Goal: Task Accomplishment & Management: Manage account settings

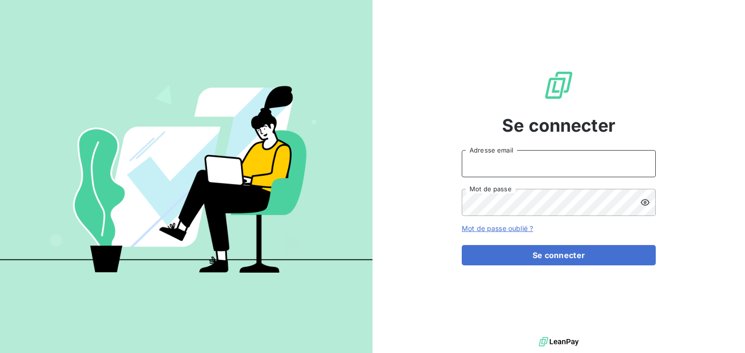
click at [548, 164] on input "Adresse email" at bounding box center [558, 163] width 194 height 27
type input "[PERSON_NAME][EMAIL_ADDRESS][DOMAIN_NAME]"
click at [461, 245] on button "Se connecter" at bounding box center [558, 255] width 194 height 20
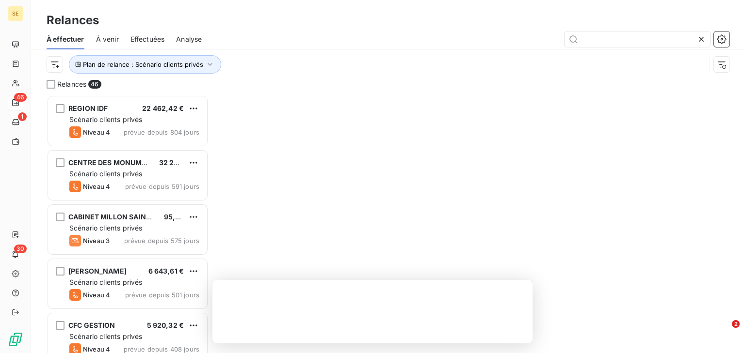
scroll to position [252, 156]
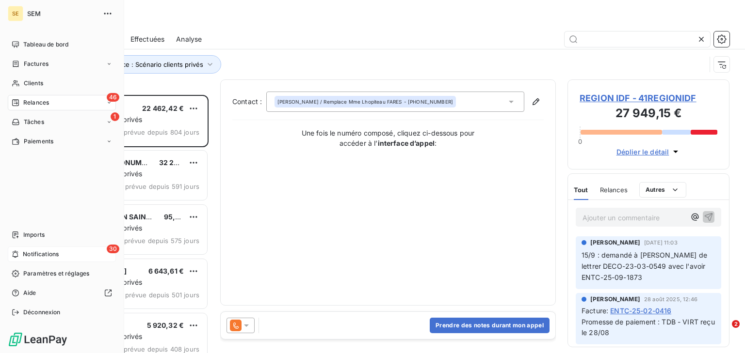
click at [54, 255] on span "Notifications" at bounding box center [41, 254] width 36 height 9
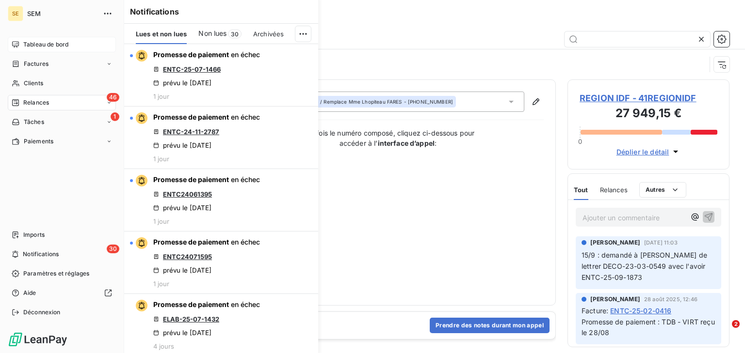
click at [45, 46] on span "Tableau de bord" at bounding box center [45, 44] width 45 height 9
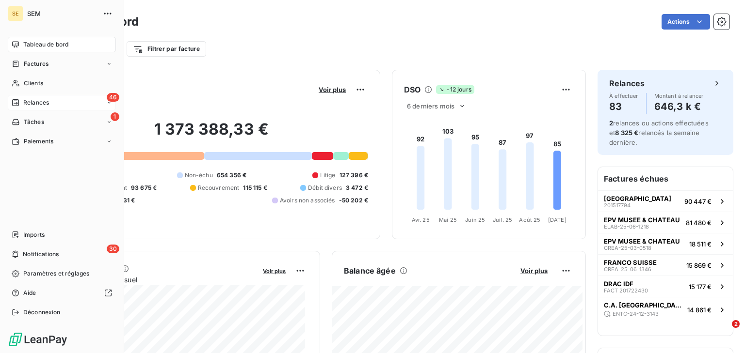
click at [41, 103] on span "Relances" at bounding box center [36, 102] width 26 height 9
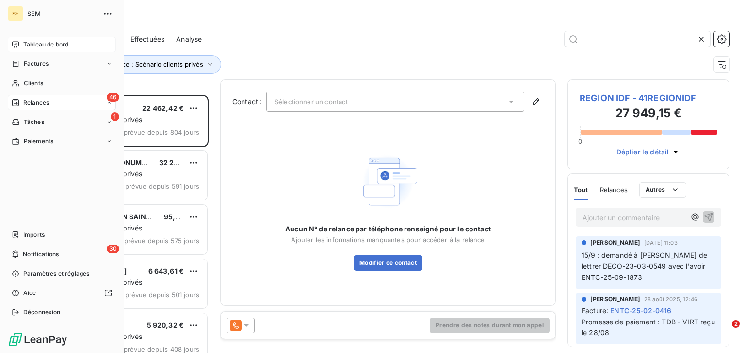
scroll to position [252, 156]
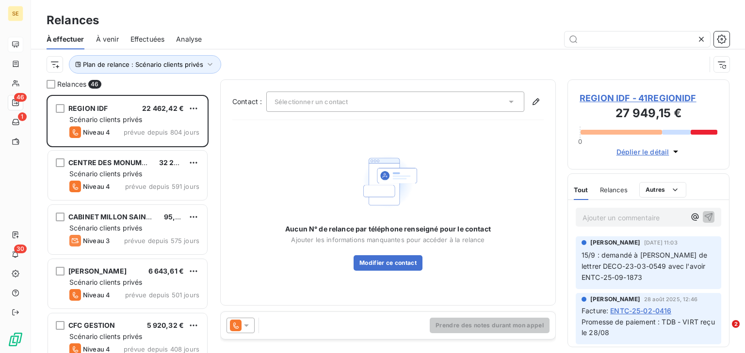
click at [143, 39] on span "Effectuées" at bounding box center [147, 39] width 34 height 10
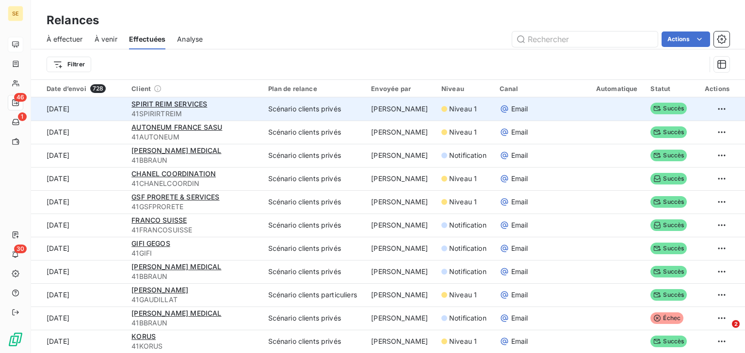
click at [242, 109] on span "41SPIRIRTREIM" at bounding box center [193, 114] width 125 height 10
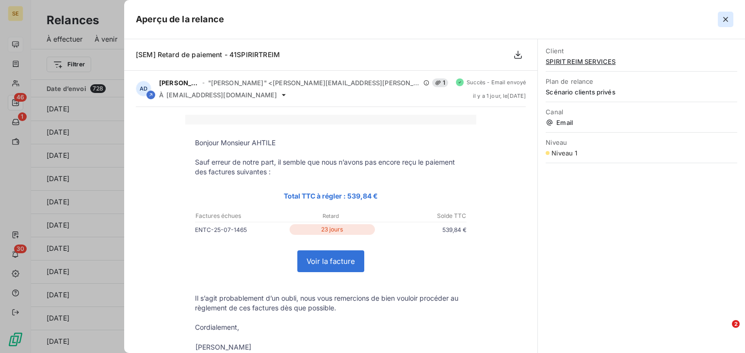
click at [725, 23] on icon "button" at bounding box center [725, 20] width 10 height 10
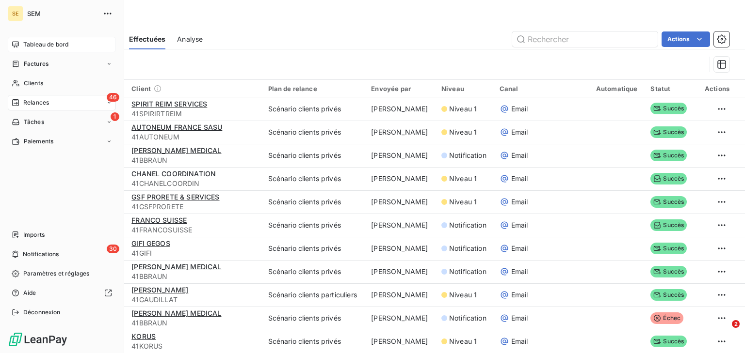
click at [50, 47] on span "Tableau de bord" at bounding box center [45, 44] width 45 height 9
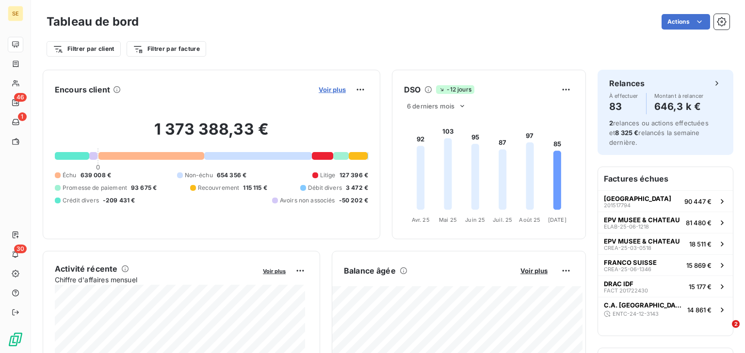
click at [334, 92] on span "Voir plus" at bounding box center [331, 90] width 27 height 8
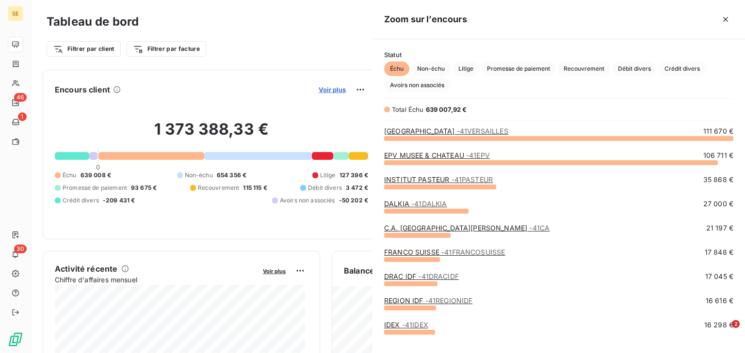
scroll to position [209, 366]
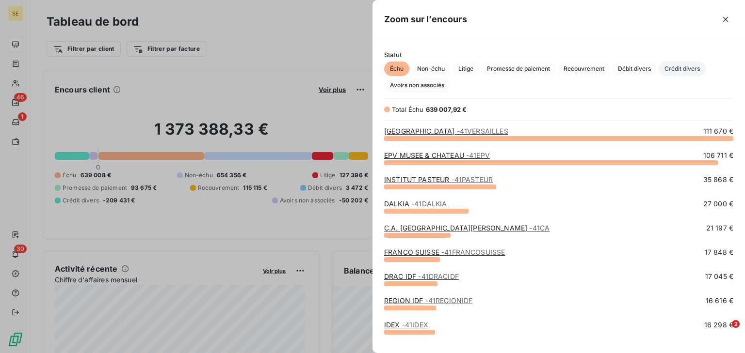
click at [669, 63] on span "Crédit divers" at bounding box center [681, 69] width 47 height 15
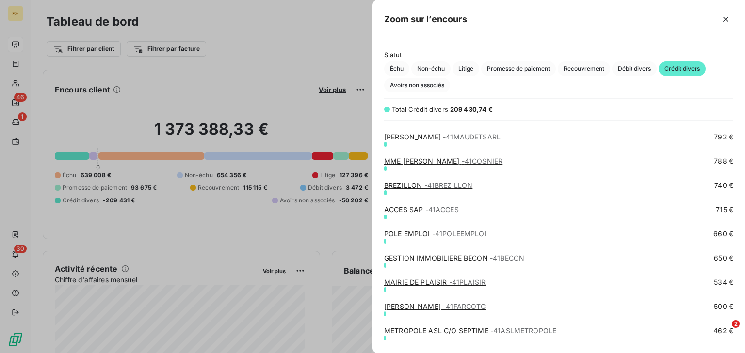
scroll to position [626, 0]
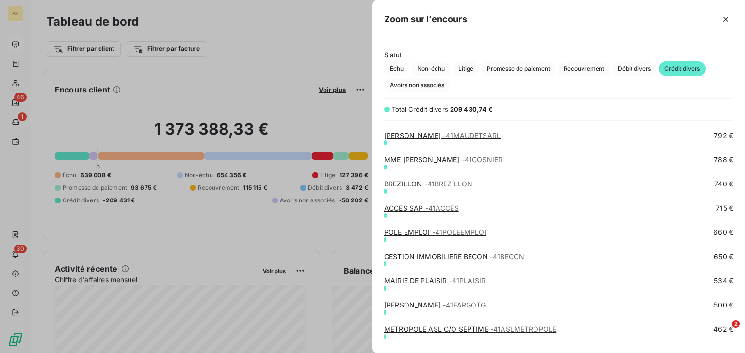
click at [454, 302] on span "- 41FARGOTG" at bounding box center [464, 305] width 43 height 8
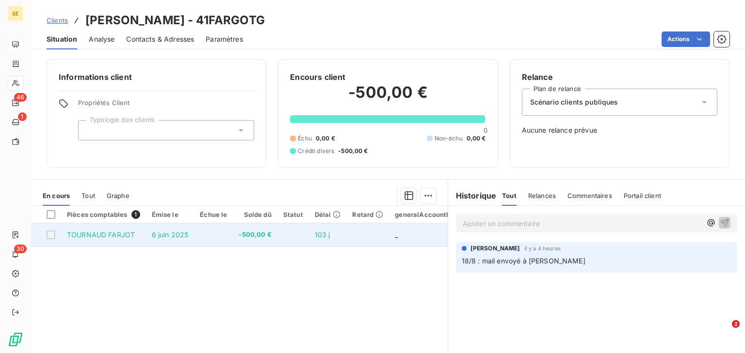
click at [166, 231] on span "6 juin 2025" at bounding box center [170, 235] width 37 height 8
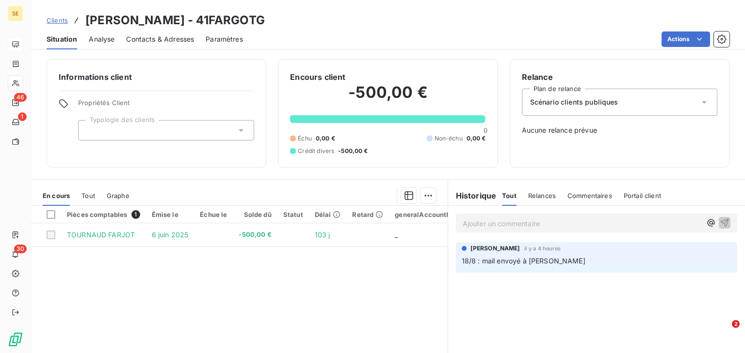
click at [179, 260] on div "Pièces comptables 1 Émise le Échue le Solde dû Statut Délai Retard generalAccou…" at bounding box center [239, 299] width 416 height 187
drag, startPoint x: 196, startPoint y: 19, endPoint x: 83, endPoint y: 16, distance: 113.0
click at [83, 16] on div "Clients [PERSON_NAME] - 41FARGOTG" at bounding box center [156, 20] width 218 height 17
copy h3 "[PERSON_NAME]"
click at [155, 39] on span "Contacts & Adresses" at bounding box center [160, 39] width 68 height 10
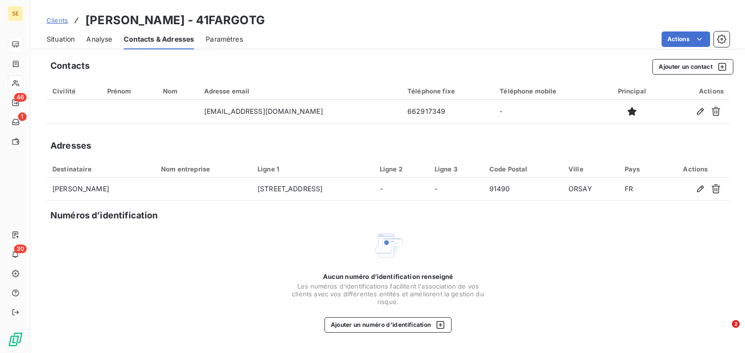
click at [56, 40] on span "Situation" at bounding box center [61, 39] width 28 height 10
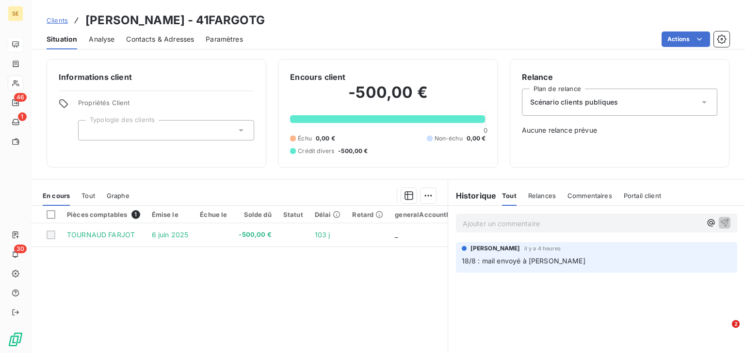
click at [92, 198] on span "Tout" at bounding box center [88, 196] width 14 height 8
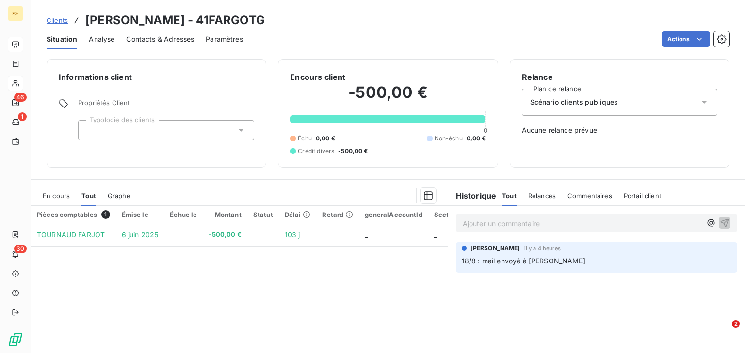
click at [68, 196] on span "En cours" at bounding box center [56, 196] width 27 height 8
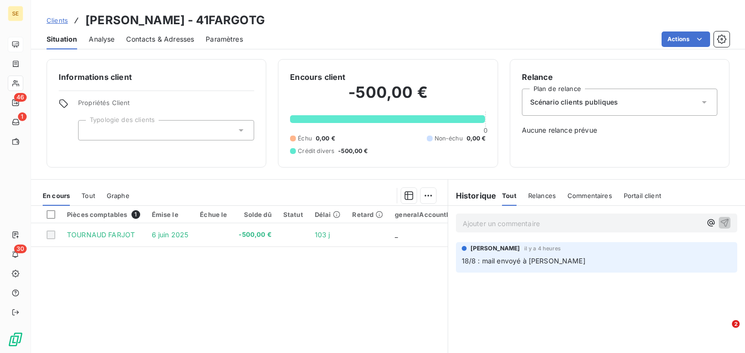
click at [145, 37] on span "Contacts & Adresses" at bounding box center [160, 39] width 68 height 10
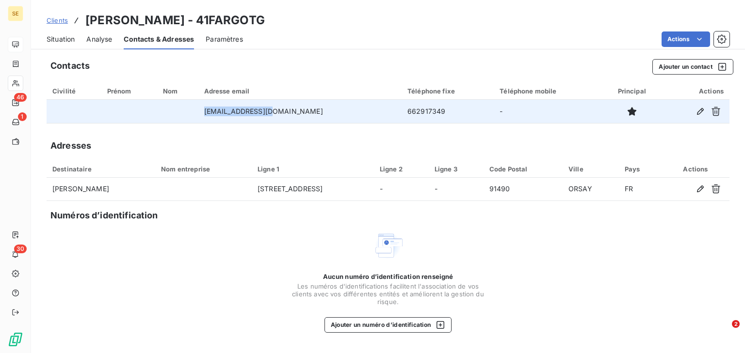
drag, startPoint x: 291, startPoint y: 112, endPoint x: 225, endPoint y: 110, distance: 65.5
click at [225, 110] on td "[EMAIL_ADDRESS][DOMAIN_NAME]" at bounding box center [299, 111] width 203 height 23
drag, startPoint x: 233, startPoint y: 111, endPoint x: 242, endPoint y: 115, distance: 10.0
click at [242, 115] on td "[EMAIL_ADDRESS][DOMAIN_NAME]" at bounding box center [299, 111] width 203 height 23
drag, startPoint x: 289, startPoint y: 113, endPoint x: 227, endPoint y: 111, distance: 62.1
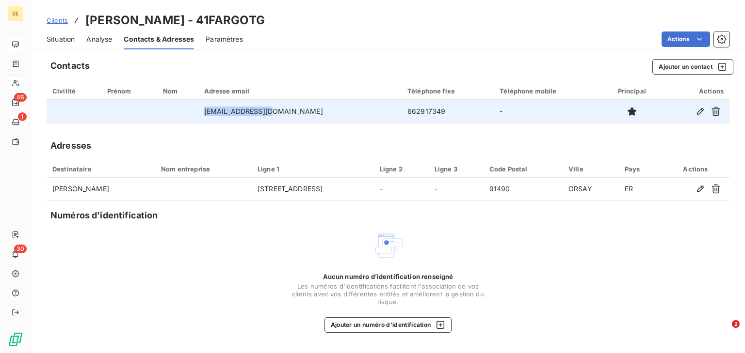
click at [227, 111] on td "[EMAIL_ADDRESS][DOMAIN_NAME]" at bounding box center [299, 111] width 203 height 23
copy td "[EMAIL_ADDRESS][DOMAIN_NAME]"
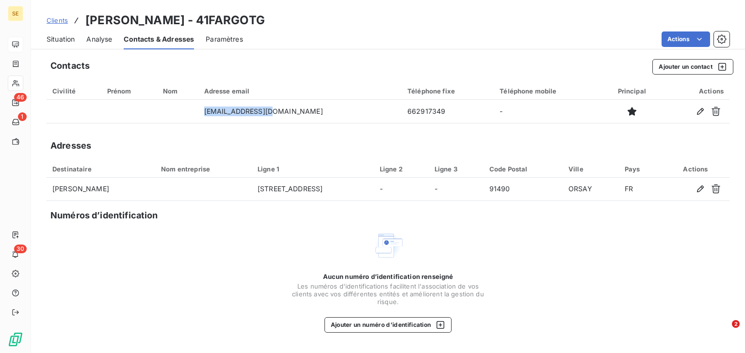
click at [66, 38] on span "Situation" at bounding box center [61, 39] width 28 height 10
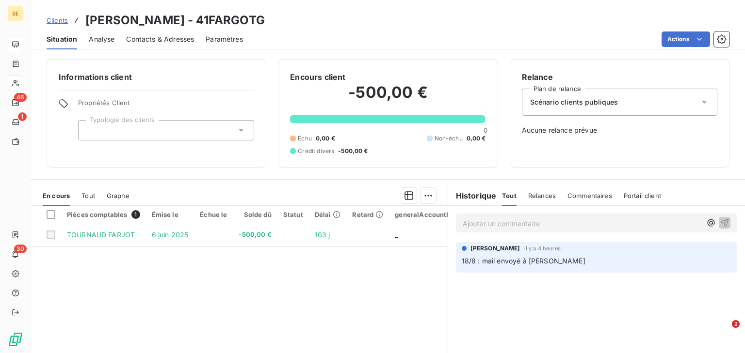
click at [538, 222] on p "Ajouter un commentaire ﻿" at bounding box center [581, 224] width 238 height 12
click at [706, 223] on icon "button" at bounding box center [711, 223] width 10 height 10
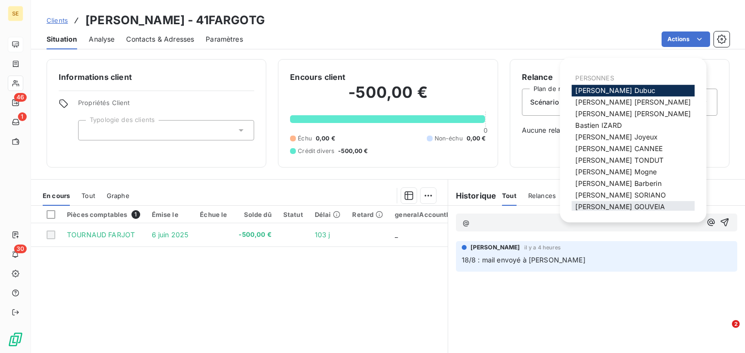
click at [602, 204] on span "[PERSON_NAME]" at bounding box center [620, 207] width 90 height 8
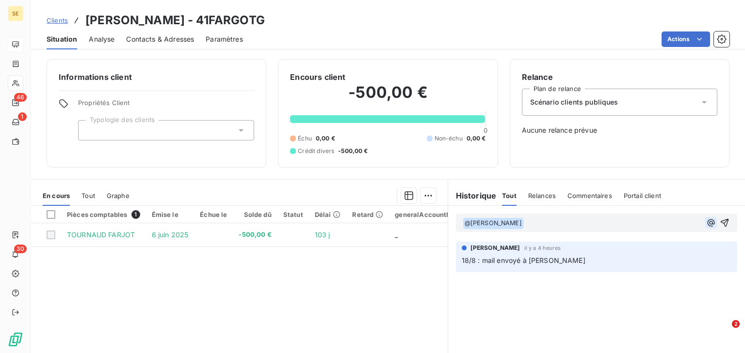
click at [706, 218] on icon "button" at bounding box center [711, 223] width 10 height 10
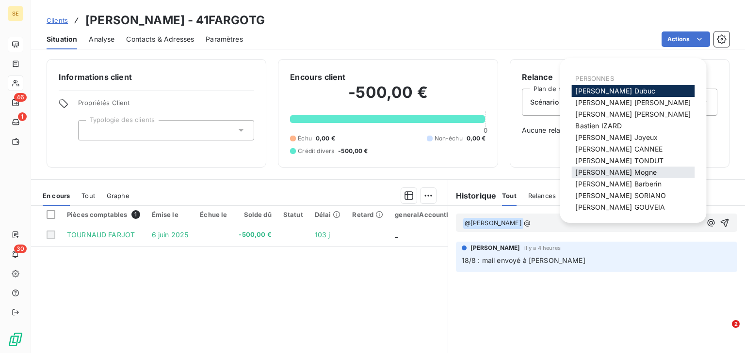
click at [615, 171] on span "[PERSON_NAME]" at bounding box center [615, 172] width 81 height 8
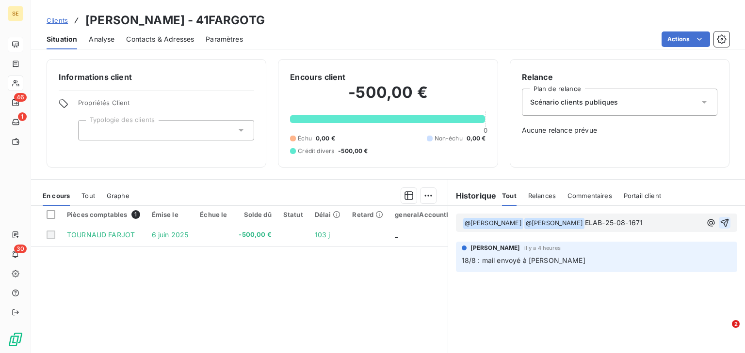
click at [723, 222] on button "button" at bounding box center [724, 223] width 12 height 12
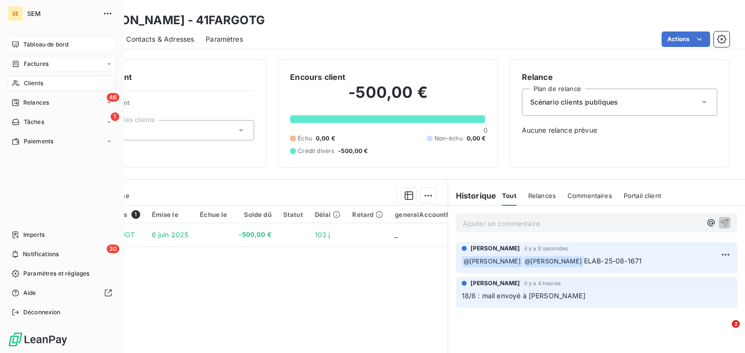
click at [50, 64] on div "Factures" at bounding box center [62, 64] width 108 height 16
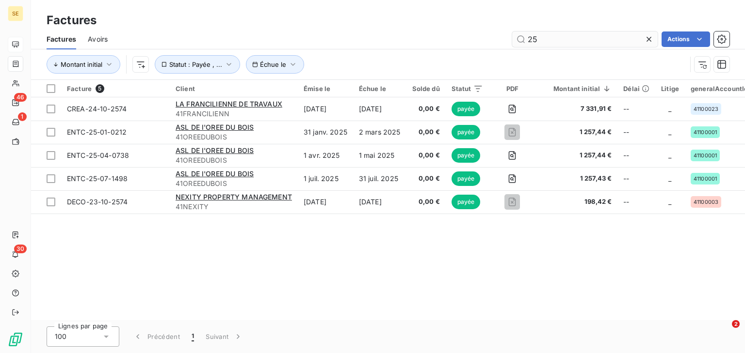
type input "2"
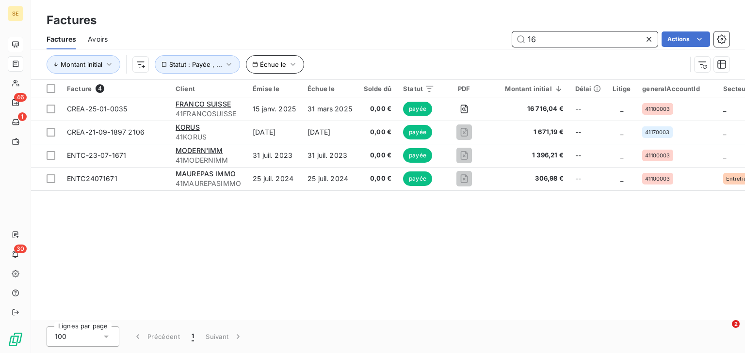
type input "1"
